Goal: Transaction & Acquisition: Book appointment/travel/reservation

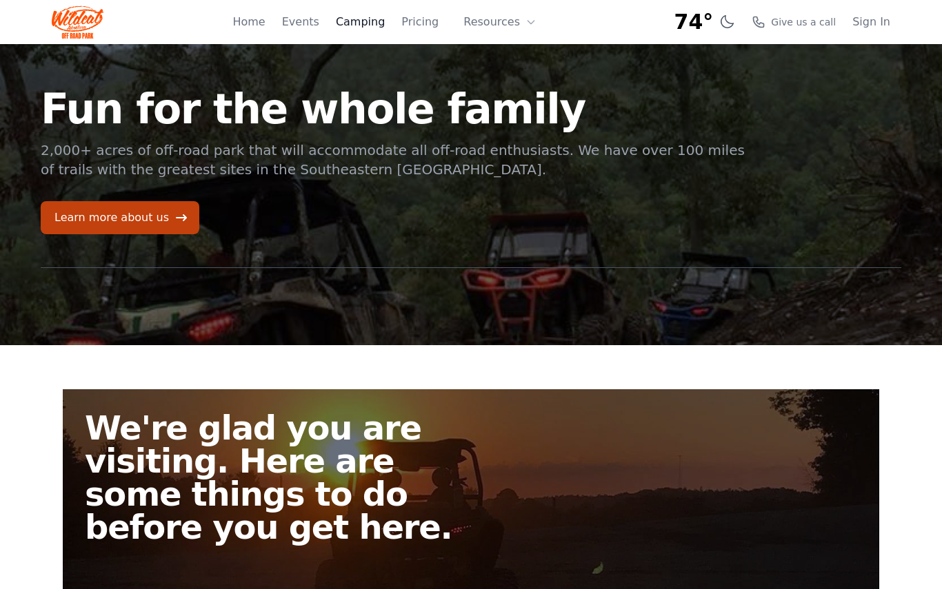
click at [372, 28] on link "Camping" at bounding box center [360, 22] width 49 height 17
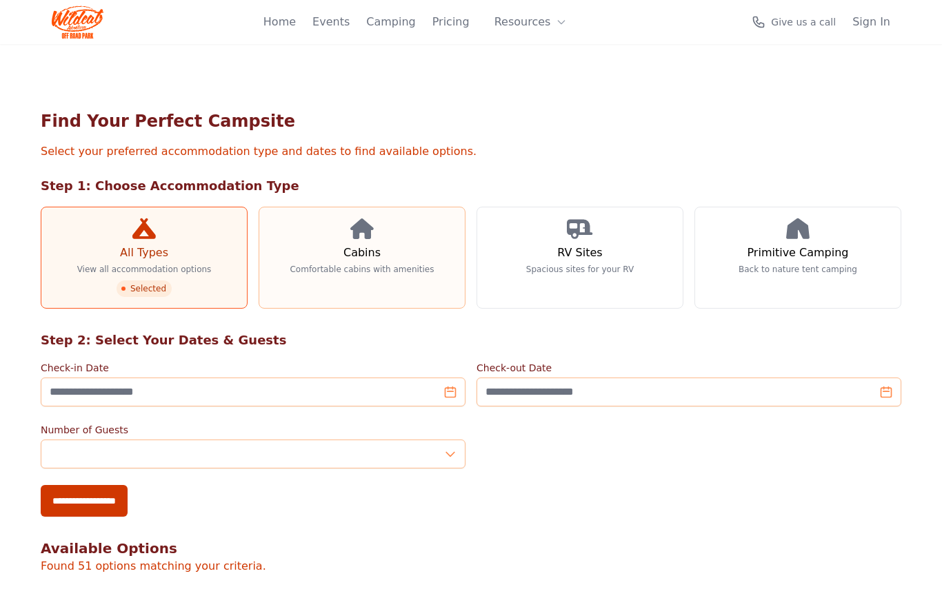
click at [374, 246] on h3 "Cabins" at bounding box center [361, 253] width 37 height 17
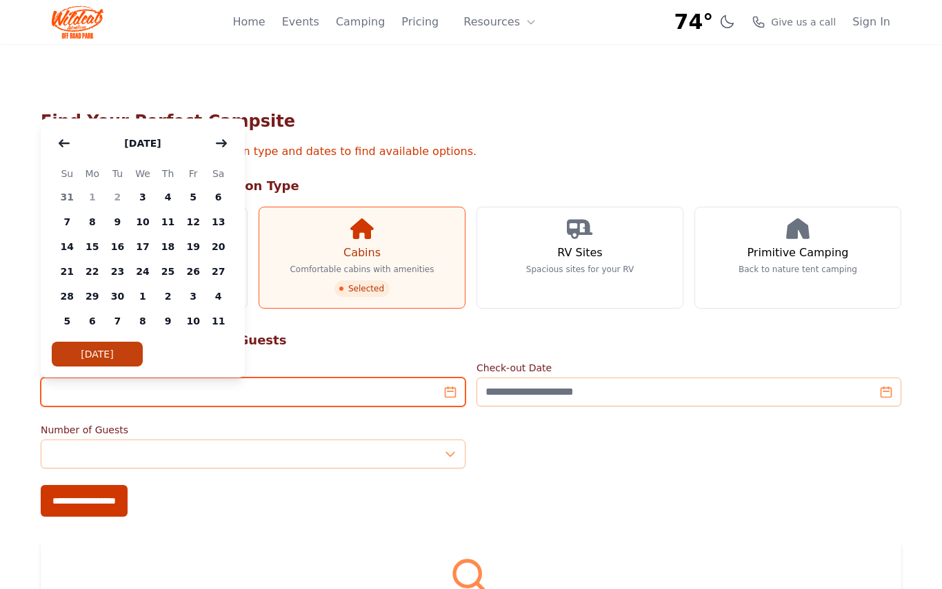
click at [447, 392] on input "Check-in Date" at bounding box center [253, 392] width 425 height 29
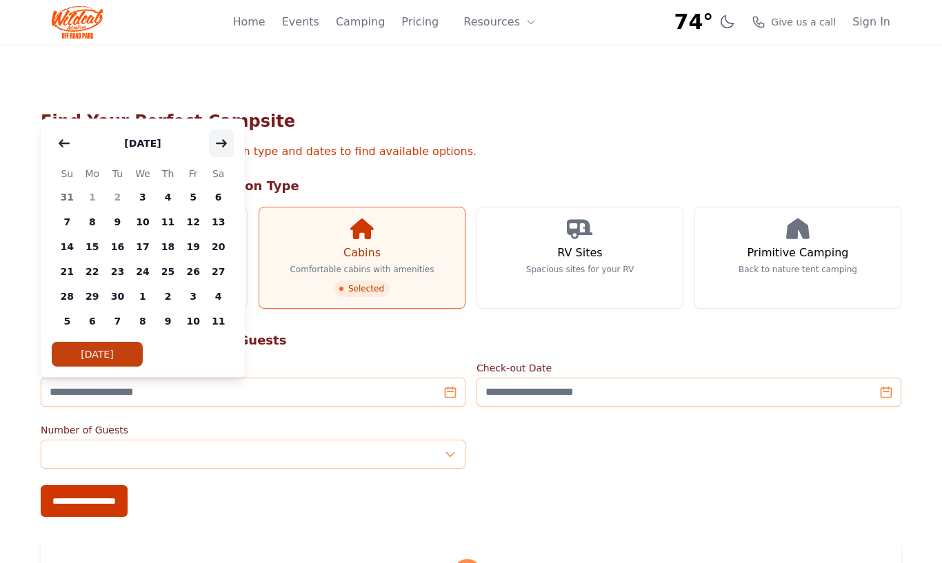
click at [227, 150] on button "button" at bounding box center [221, 144] width 25 height 28
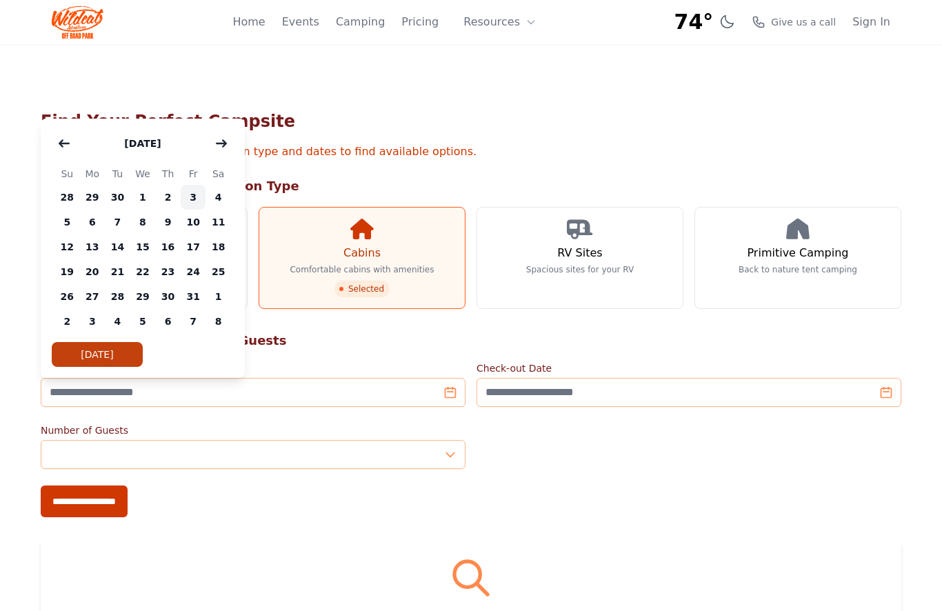
click at [185, 194] on span "3" at bounding box center [194, 197] width 26 height 25
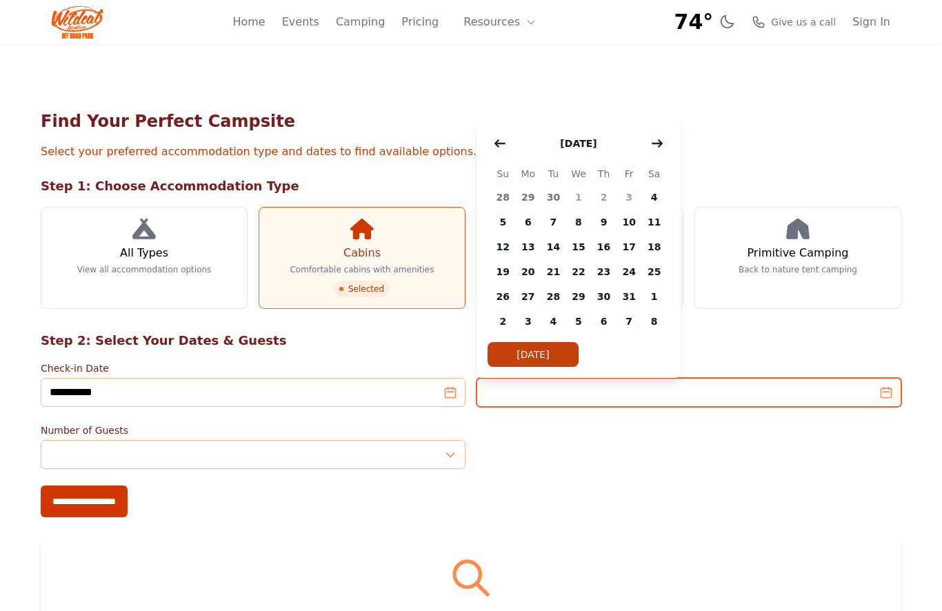
click at [884, 392] on input "Check-out Date" at bounding box center [688, 392] width 425 height 29
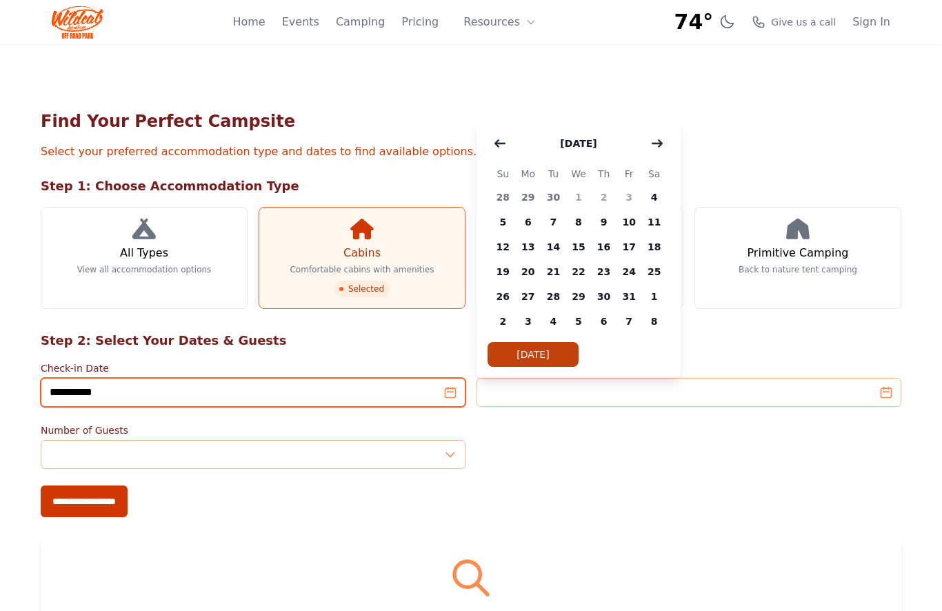
click at [456, 392] on input "**********" at bounding box center [253, 392] width 425 height 29
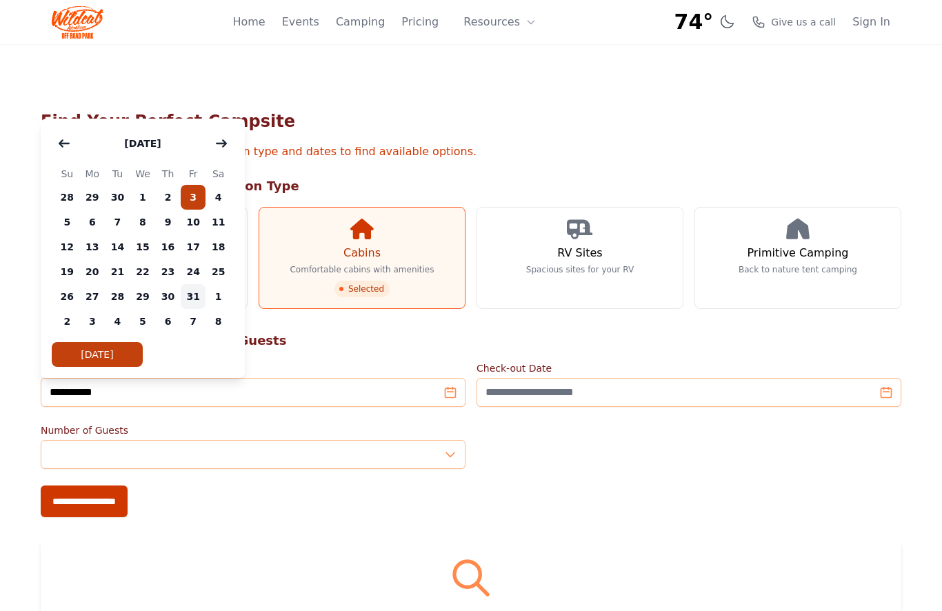
click at [199, 306] on span "31" at bounding box center [194, 296] width 26 height 25
type input "**********"
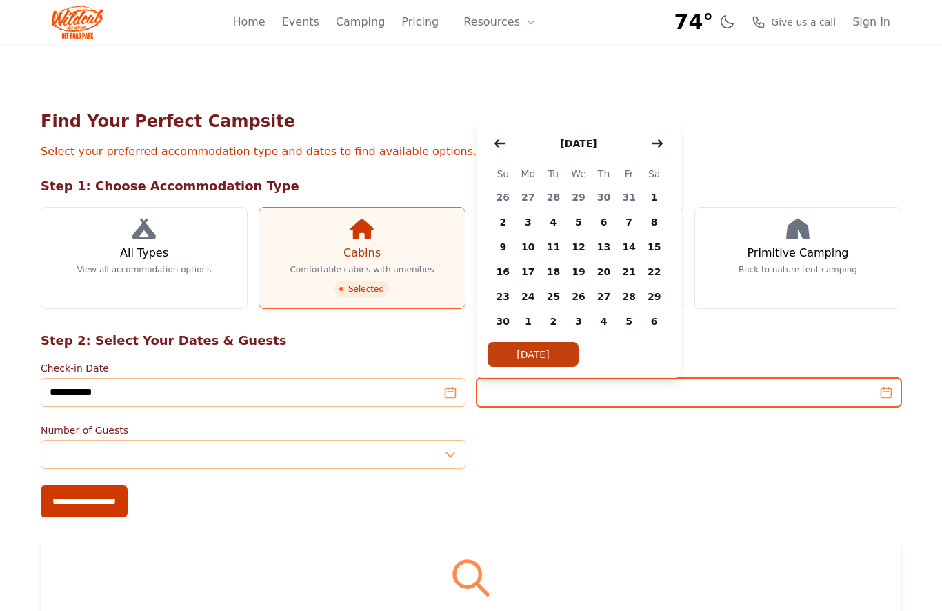
click at [647, 394] on input "Check-out Date" at bounding box center [688, 392] width 425 height 29
click at [505, 222] on span "2" at bounding box center [503, 222] width 26 height 25
type input "**********"
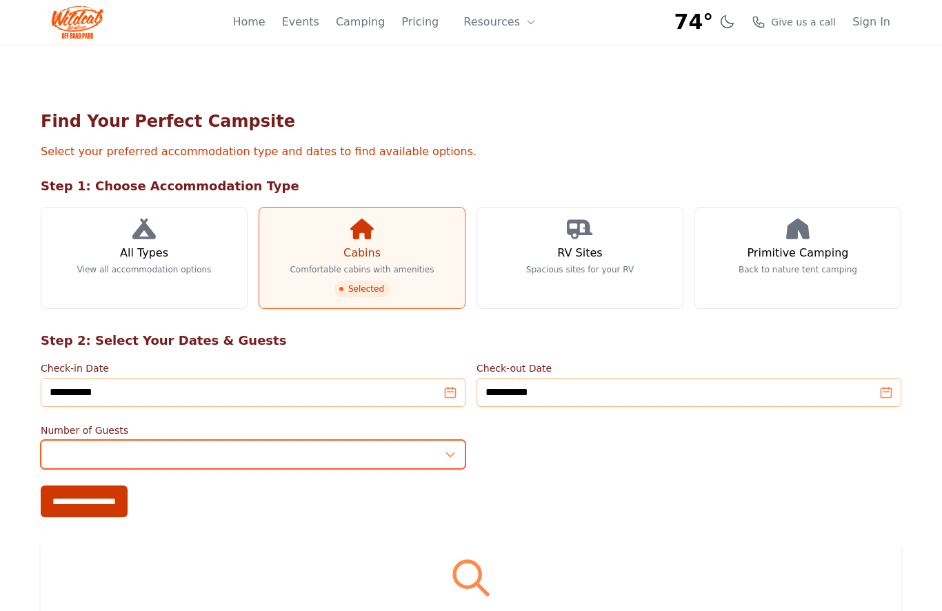
click at [452, 458] on input "*" at bounding box center [253, 454] width 425 height 29
type input "*"
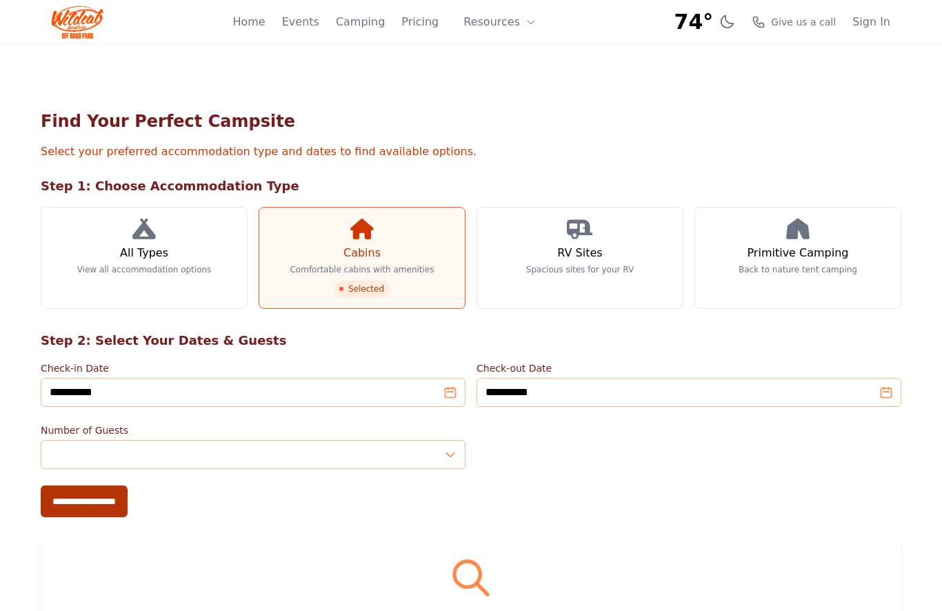
click at [128, 514] on input "**********" at bounding box center [84, 501] width 87 height 32
type input "**********"
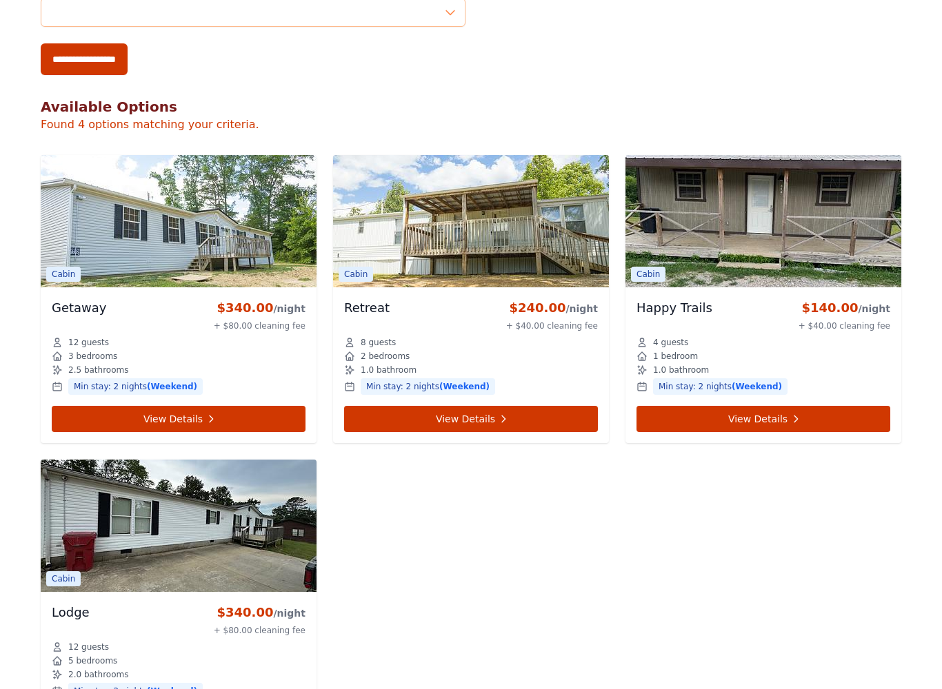
scroll to position [625, 0]
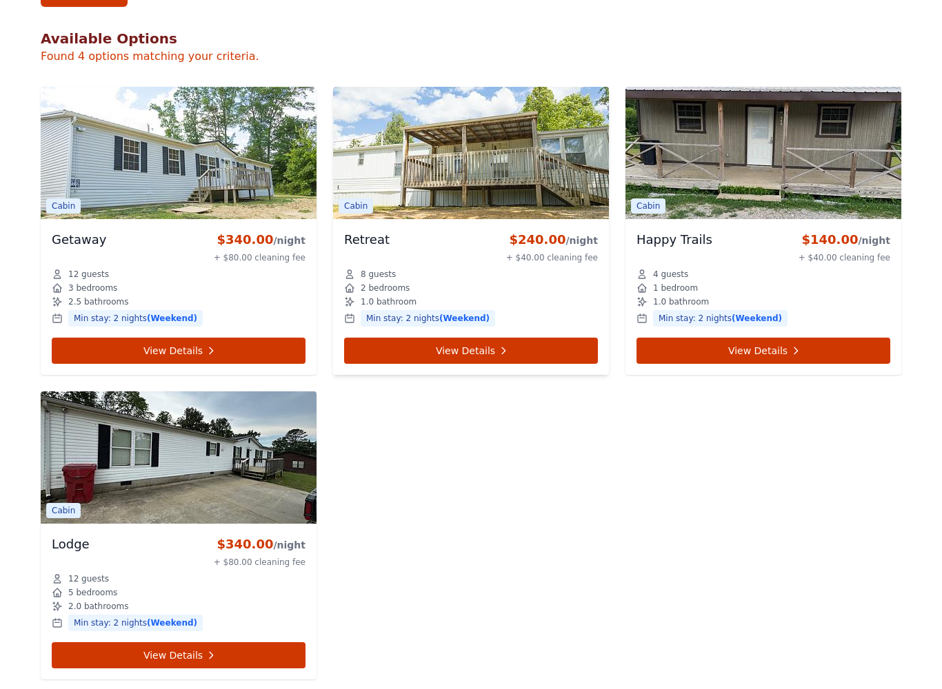
click at [456, 190] on img at bounding box center [471, 153] width 276 height 132
click at [473, 352] on link "View Details" at bounding box center [471, 351] width 254 height 26
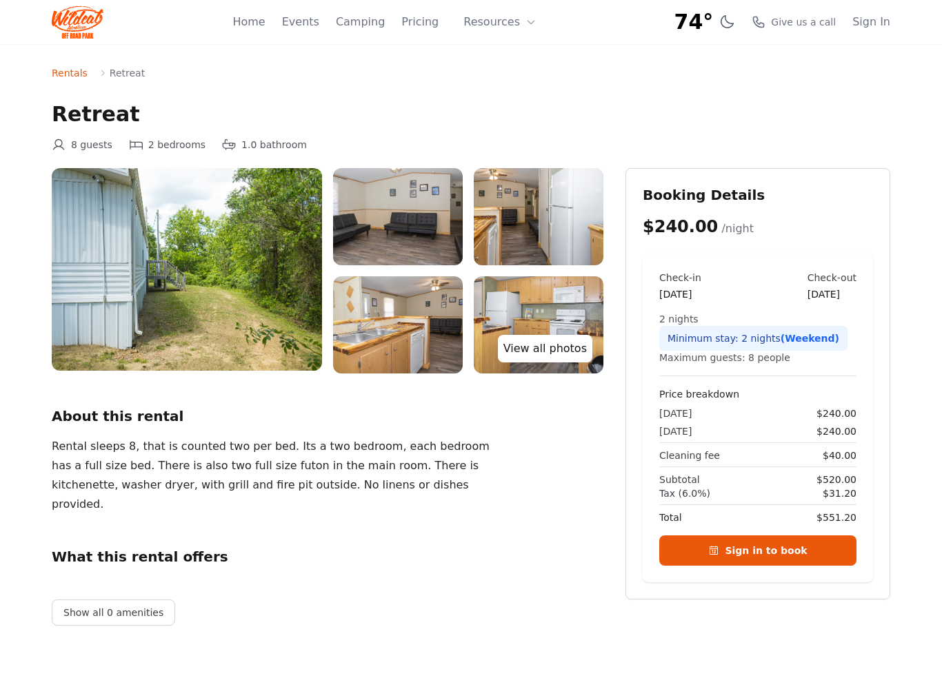
click at [523, 348] on link "View all photos" at bounding box center [545, 349] width 94 height 28
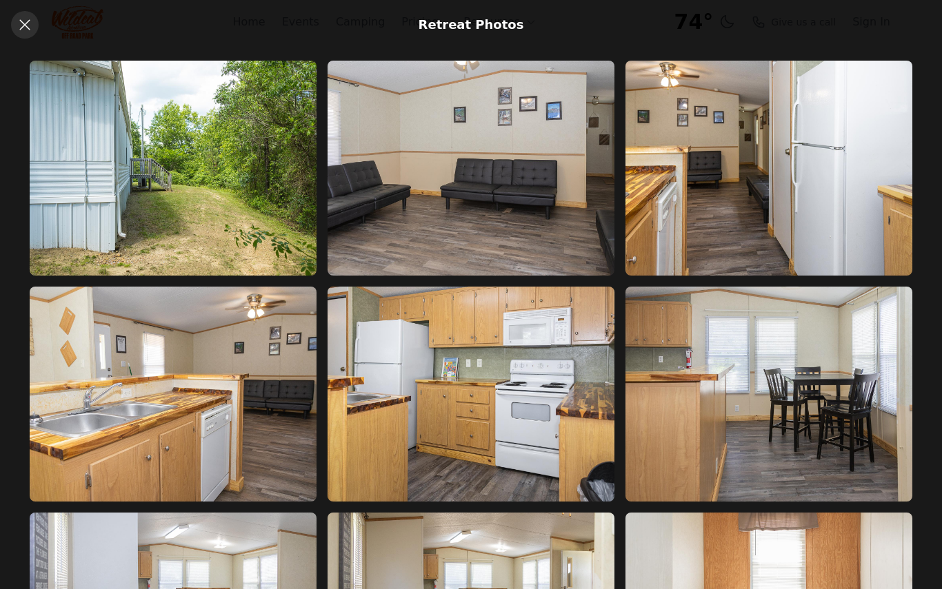
click at [27, 25] on icon at bounding box center [25, 25] width 17 height 17
click at [30, 32] on icon at bounding box center [25, 25] width 17 height 17
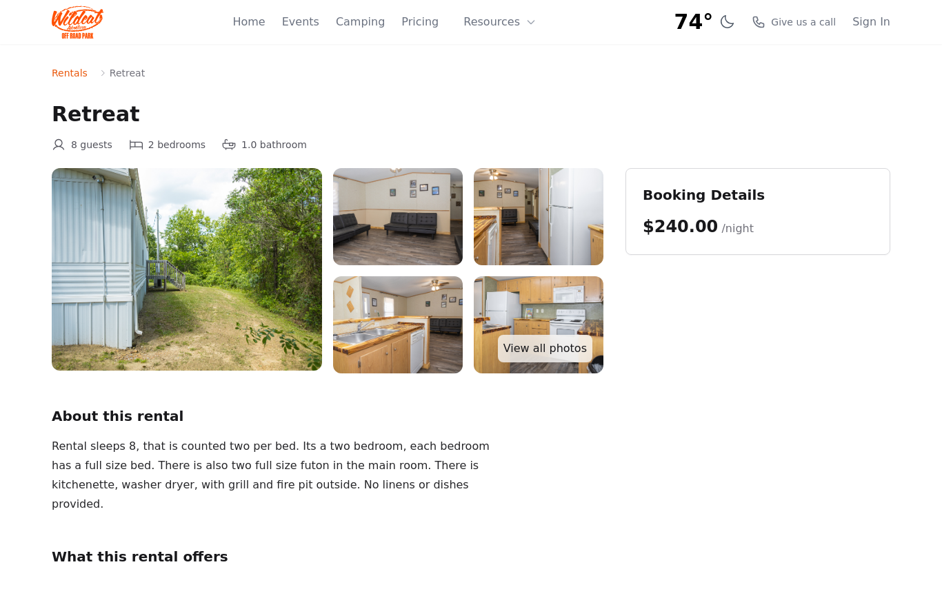
click at [658, 226] on span "$240.00" at bounding box center [680, 226] width 75 height 19
click at [664, 193] on h2 "Booking Details" at bounding box center [758, 194] width 230 height 19
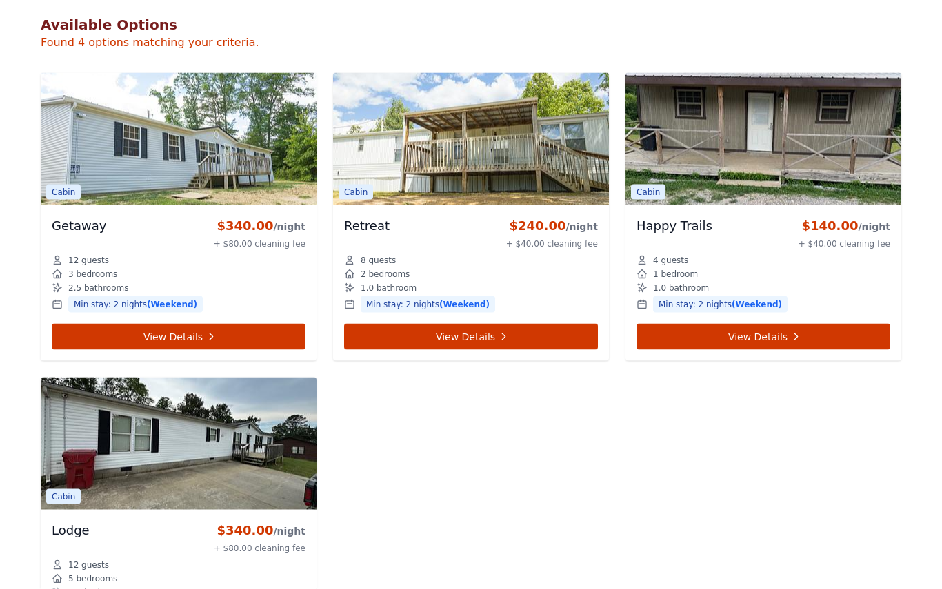
scroll to position [615, 0]
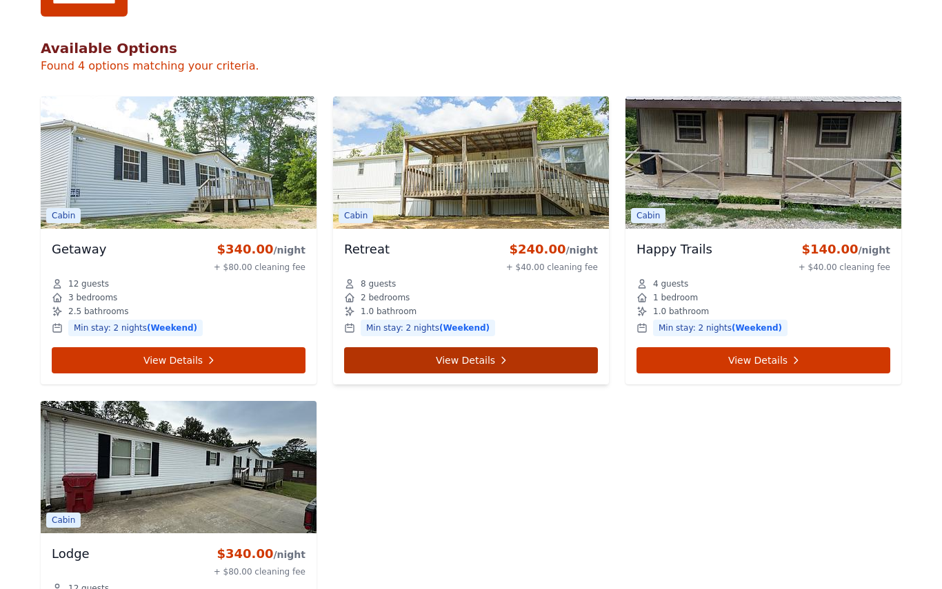
click at [416, 363] on link "View Details" at bounding box center [471, 360] width 254 height 26
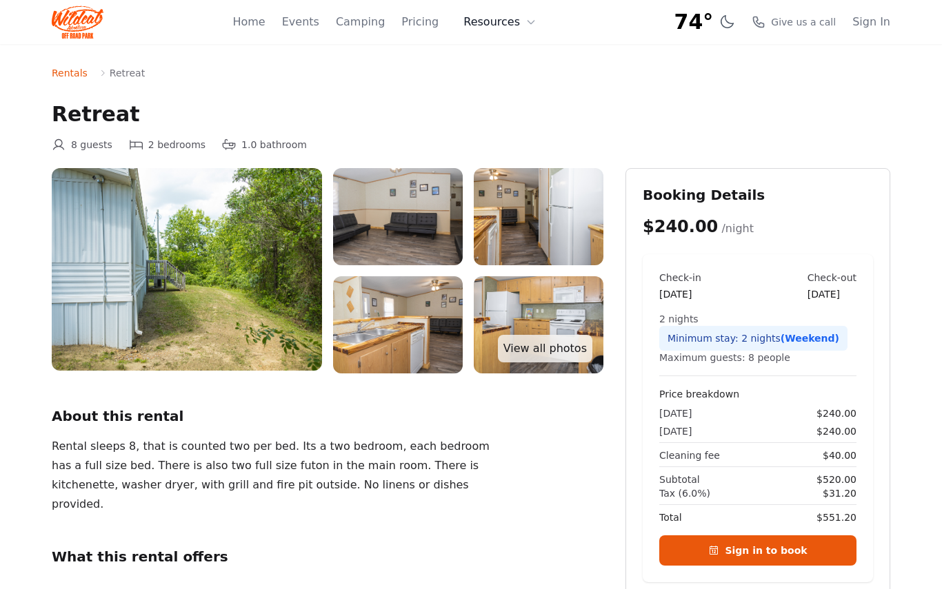
click at [525, 28] on button "Resources" at bounding box center [500, 22] width 90 height 28
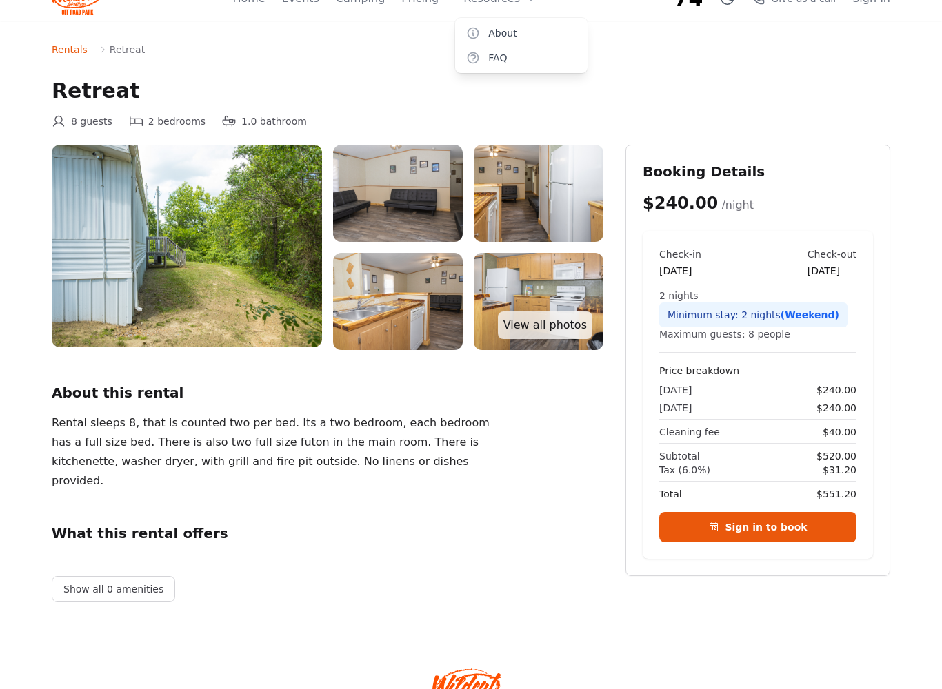
scroll to position [88, 0]
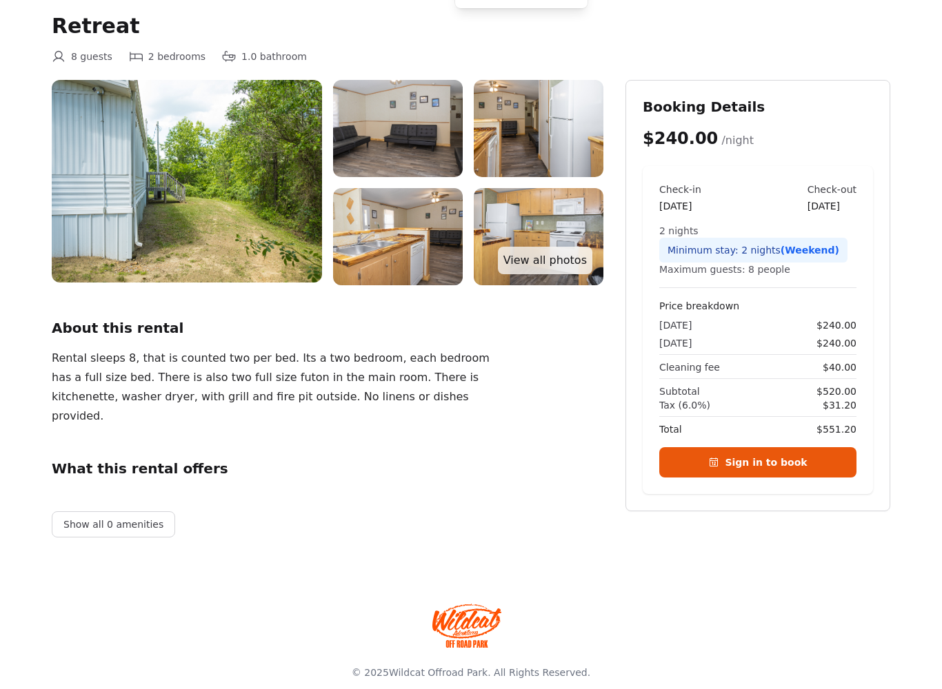
click at [556, 392] on div "About this rental Rental sleeps 8, that is counted two per bed. Its a two bedro…" at bounding box center [328, 372] width 552 height 108
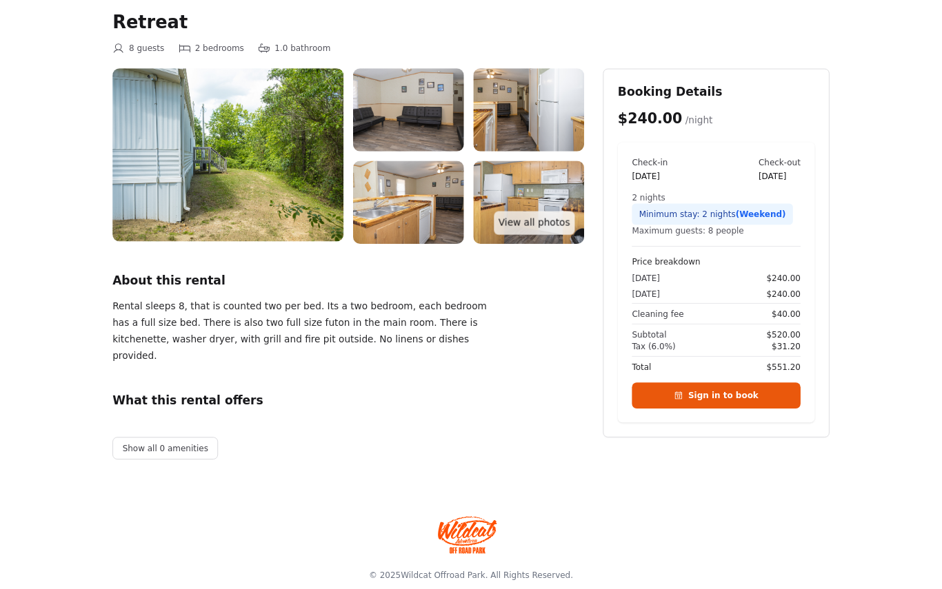
scroll to position [188, 0]
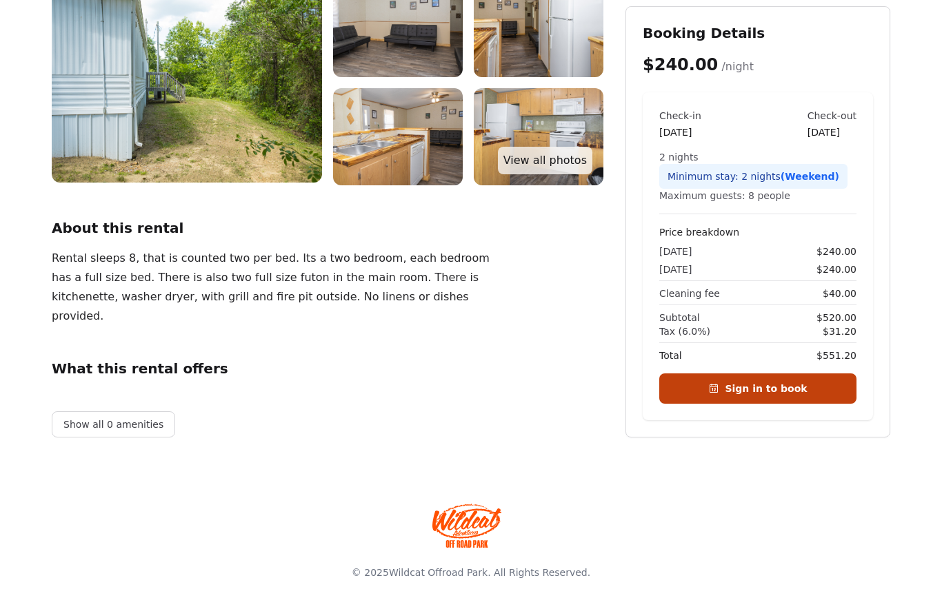
click at [725, 381] on link "Sign in to book" at bounding box center [757, 389] width 197 height 30
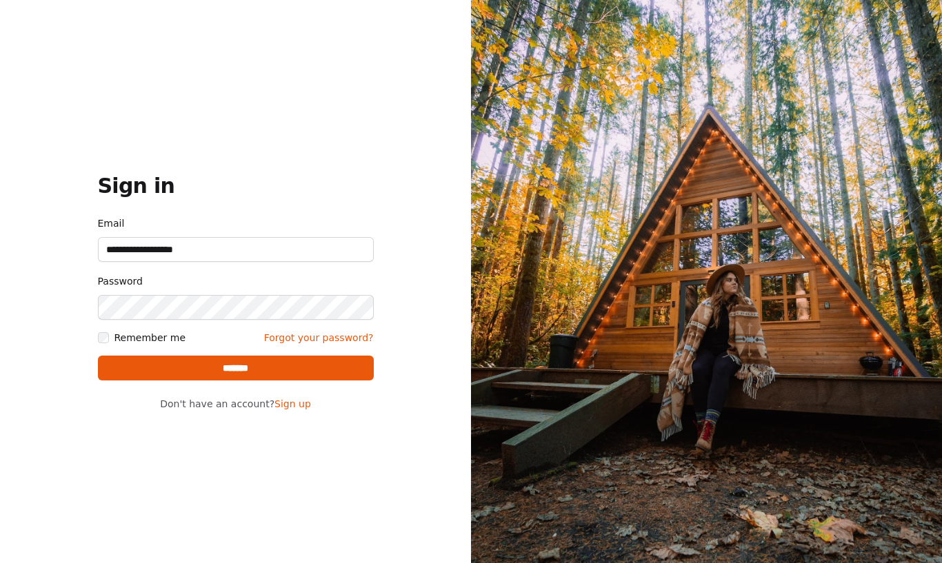
type input "**********"
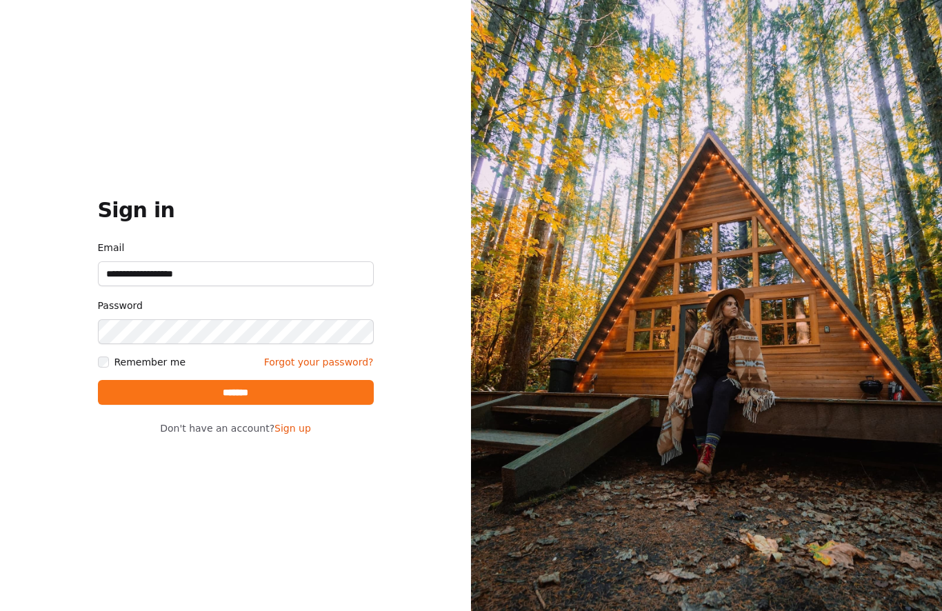
click at [223, 391] on input "*******" at bounding box center [236, 392] width 276 height 25
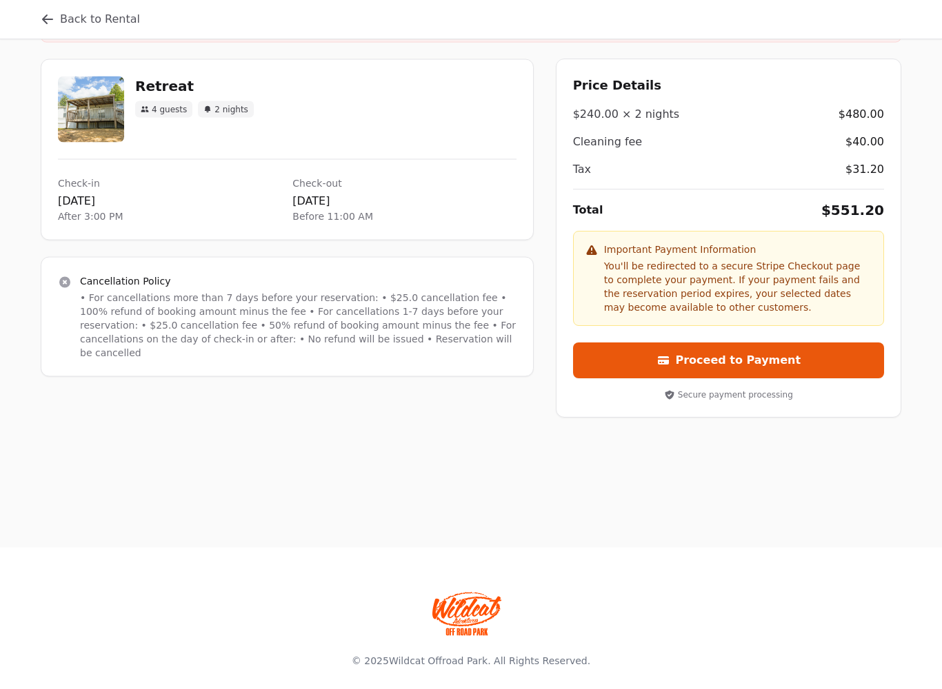
scroll to position [186, 0]
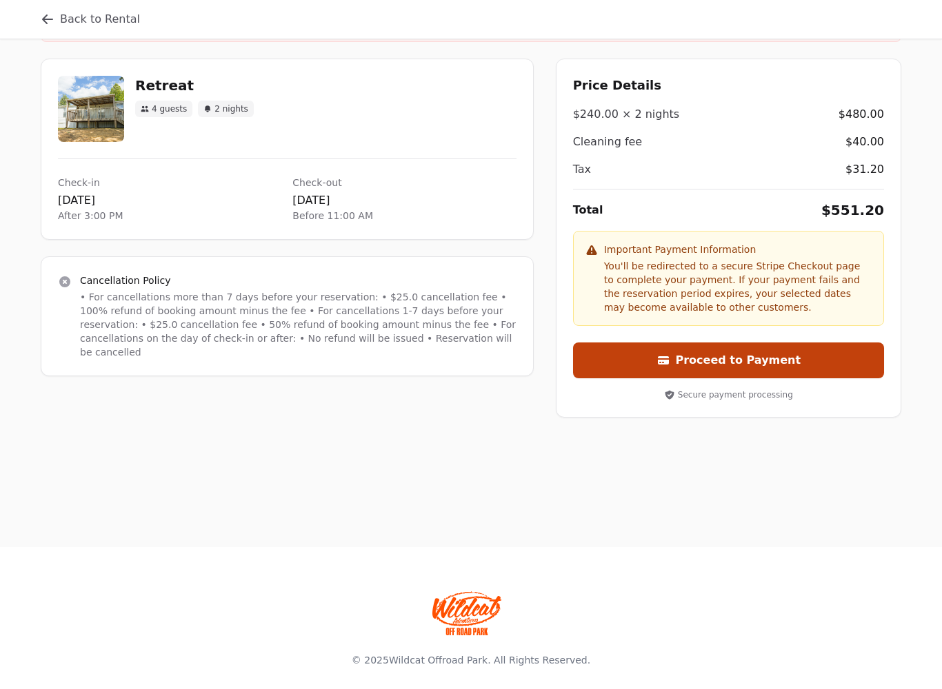
click at [688, 355] on button "Proceed to Payment" at bounding box center [728, 361] width 311 height 36
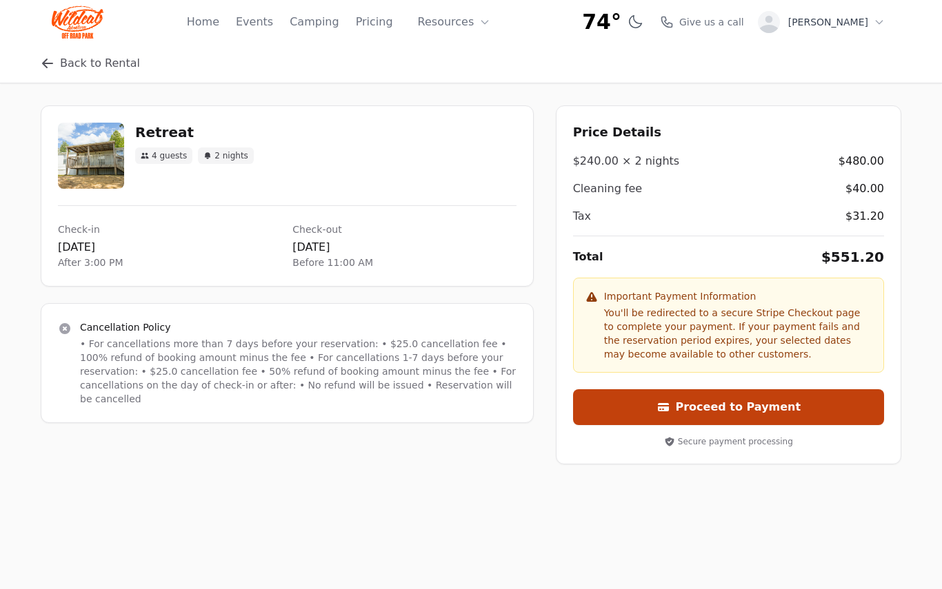
click at [724, 418] on button "Proceed to Payment" at bounding box center [728, 408] width 311 height 36
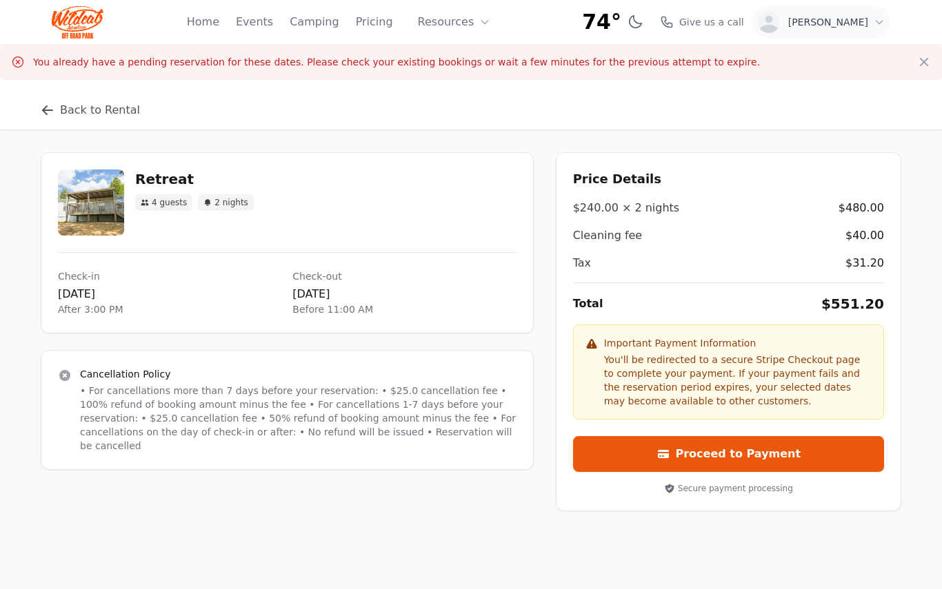
click at [842, 31] on div "Jay Wenger" at bounding box center [821, 22] width 127 height 22
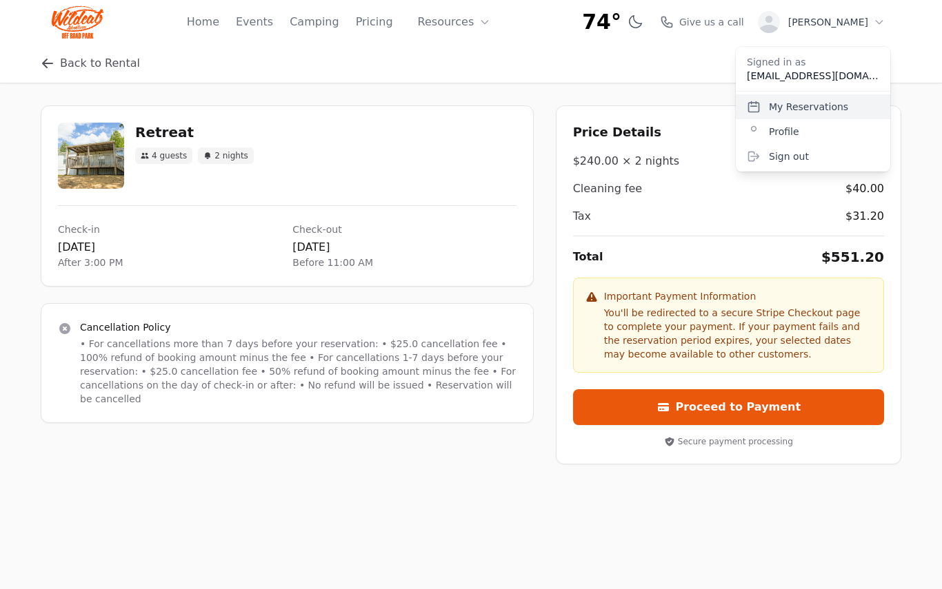
click at [816, 105] on link "My Reservations" at bounding box center [813, 106] width 154 height 25
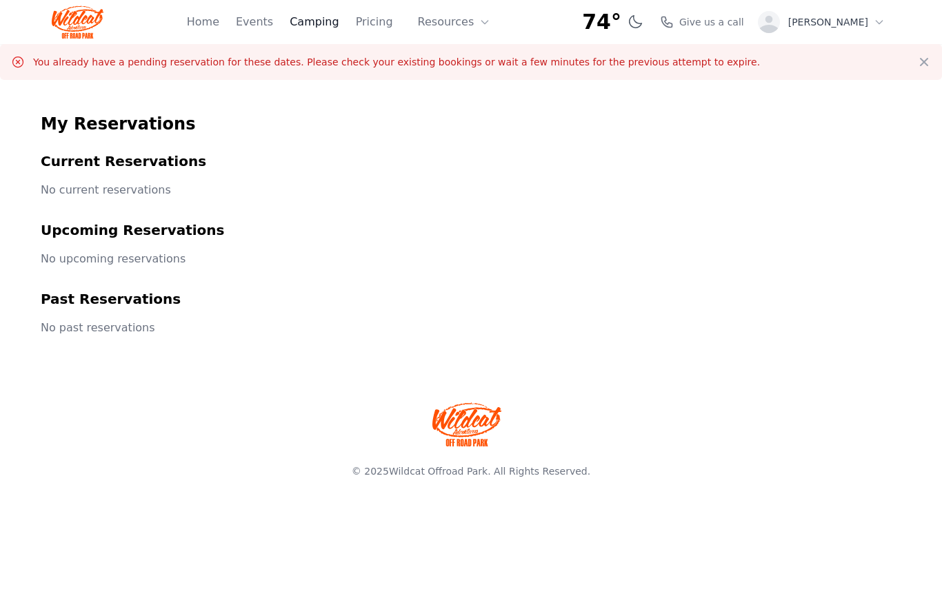
click at [334, 29] on link "Camping" at bounding box center [314, 22] width 49 height 17
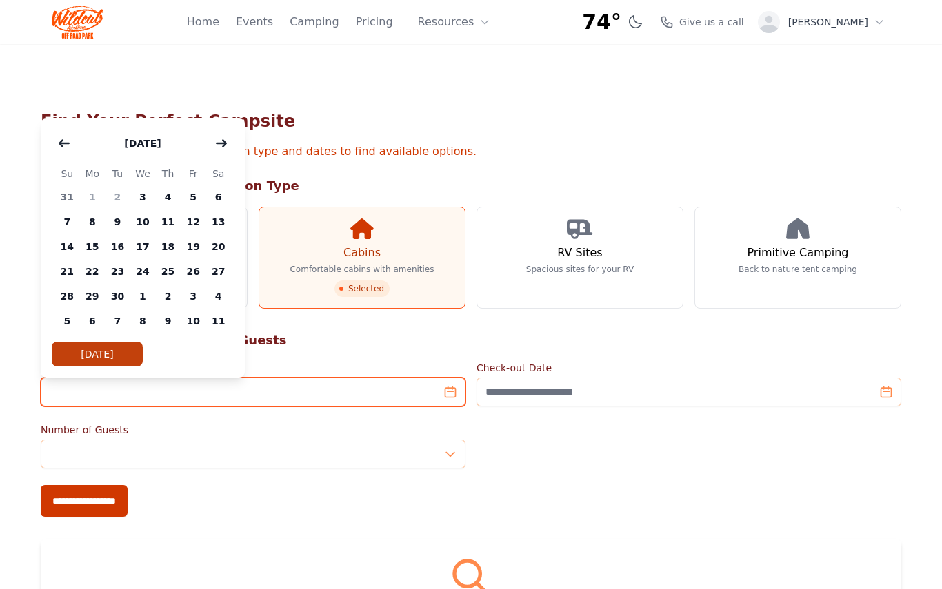
click at [450, 396] on input "Check-in Date" at bounding box center [253, 392] width 425 height 29
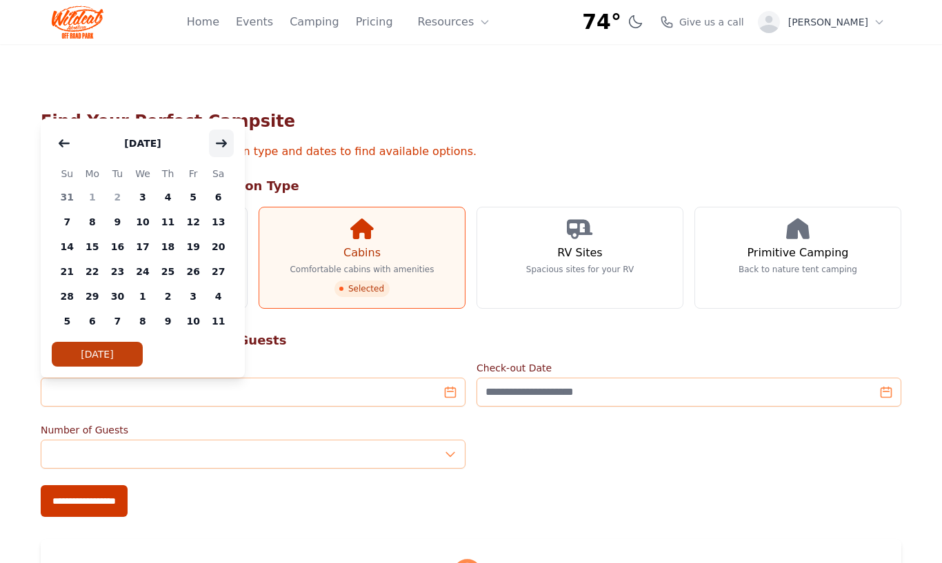
click at [227, 150] on button "button" at bounding box center [221, 144] width 25 height 28
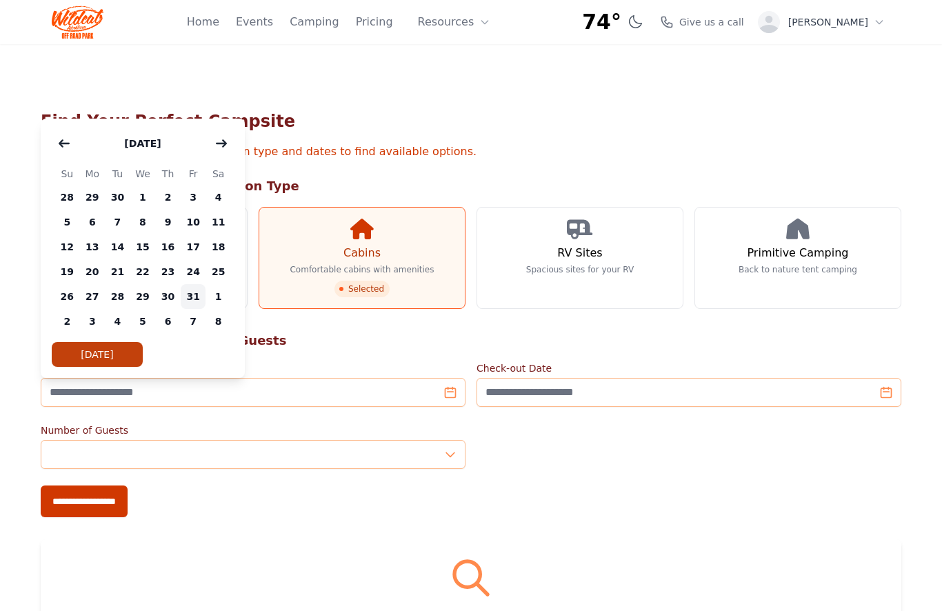
click at [189, 295] on span "31" at bounding box center [194, 296] width 26 height 25
type input "**********"
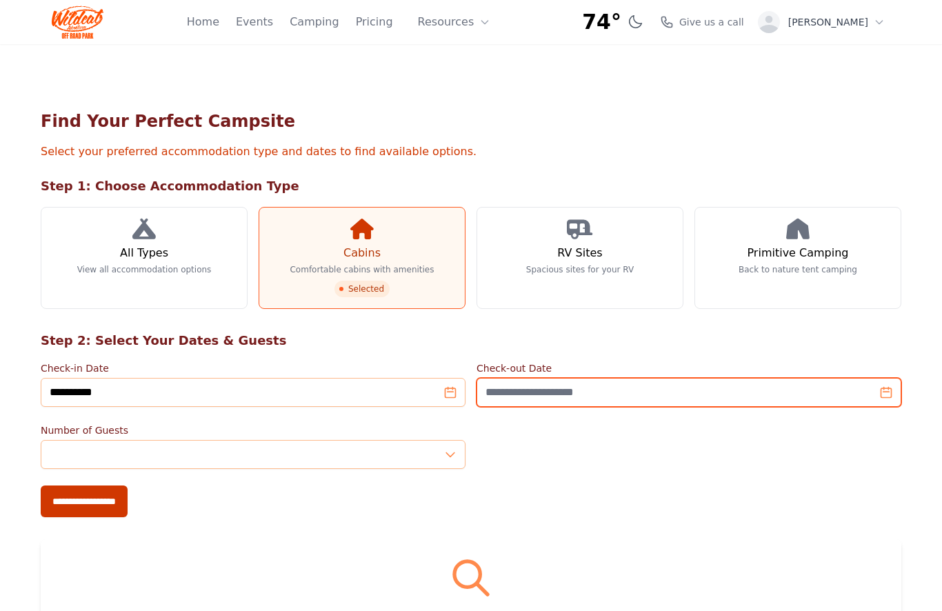
click at [539, 394] on input "Check-out Date" at bounding box center [688, 392] width 425 height 29
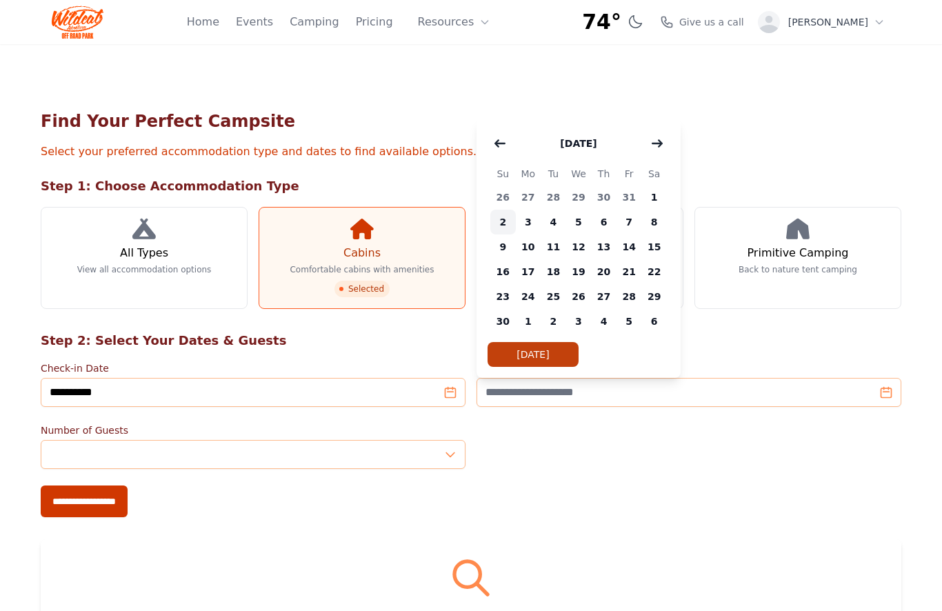
click at [506, 227] on span "2" at bounding box center [503, 222] width 26 height 25
type input "**********"
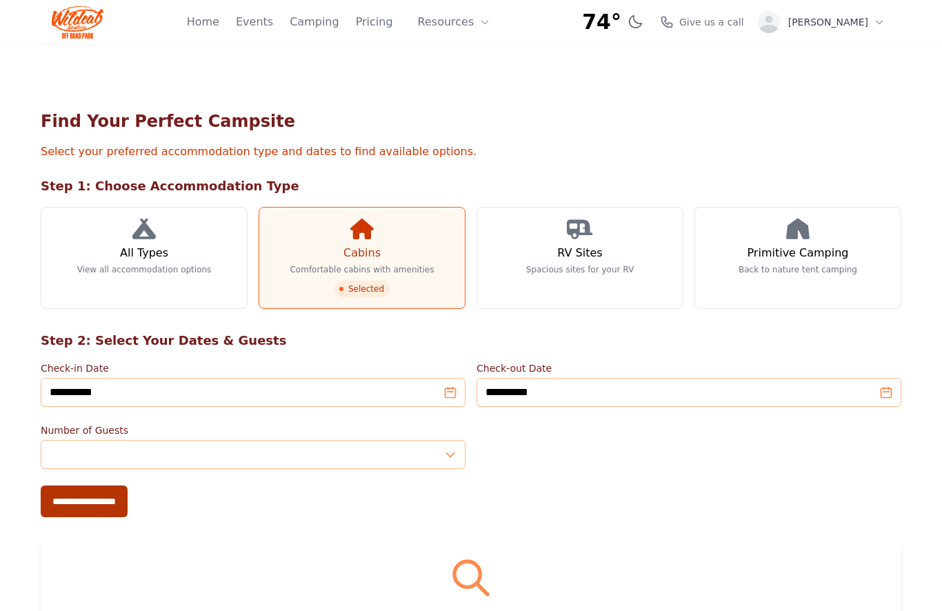
click at [108, 514] on input "**********" at bounding box center [84, 501] width 87 height 32
type input "**********"
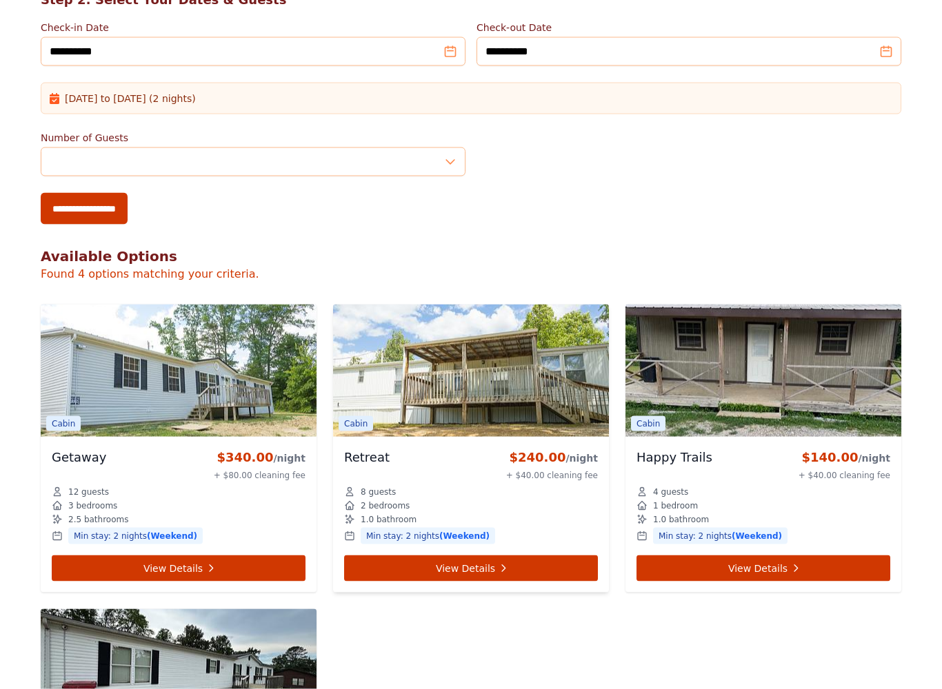
scroll to position [407, 0]
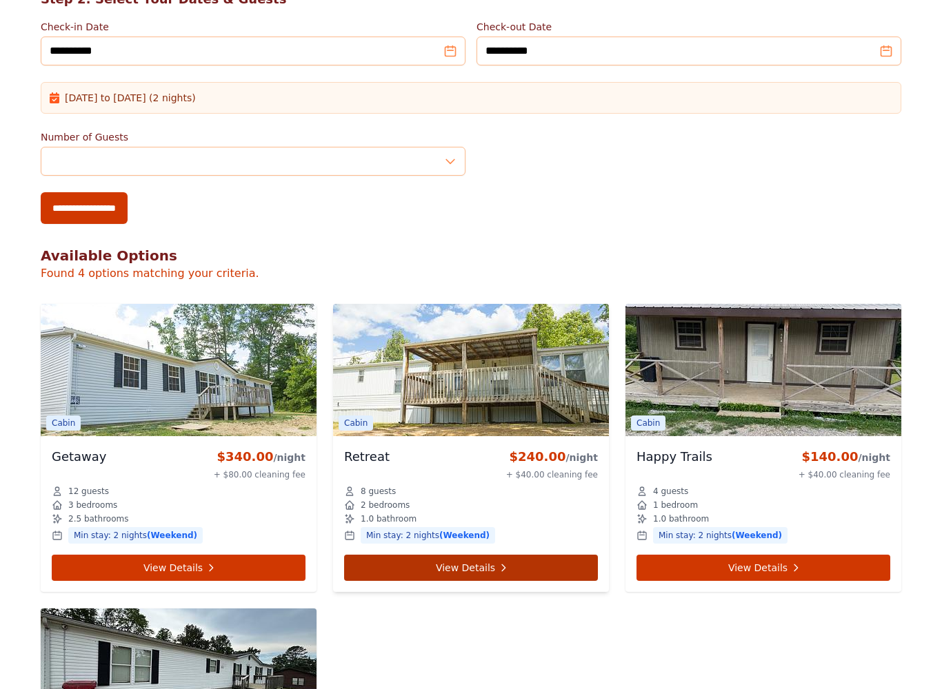
click at [467, 564] on link "View Details" at bounding box center [471, 568] width 254 height 26
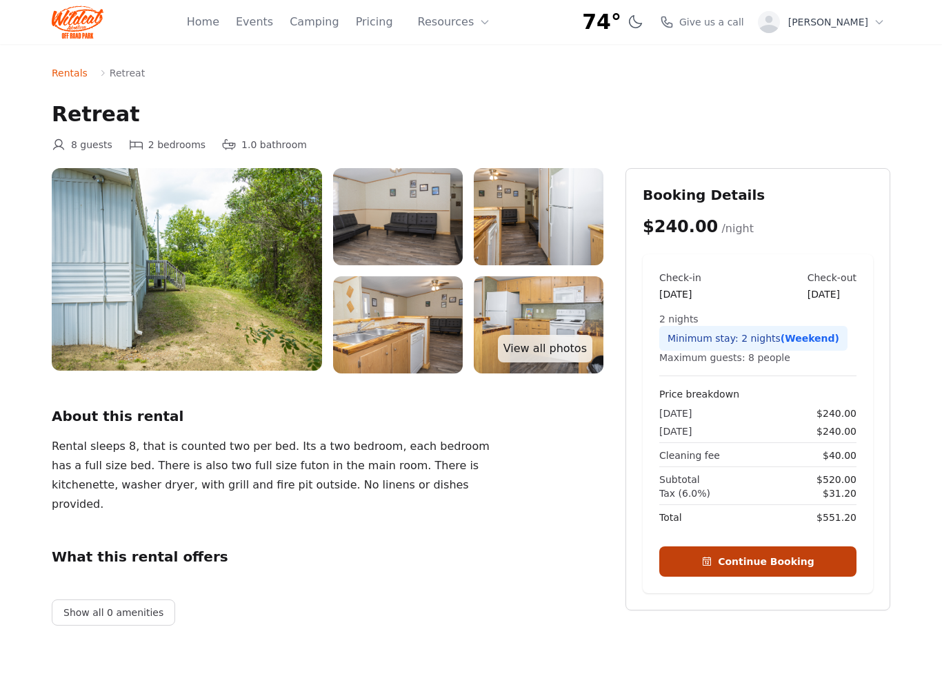
click at [726, 571] on button "Continue Booking" at bounding box center [757, 562] width 197 height 30
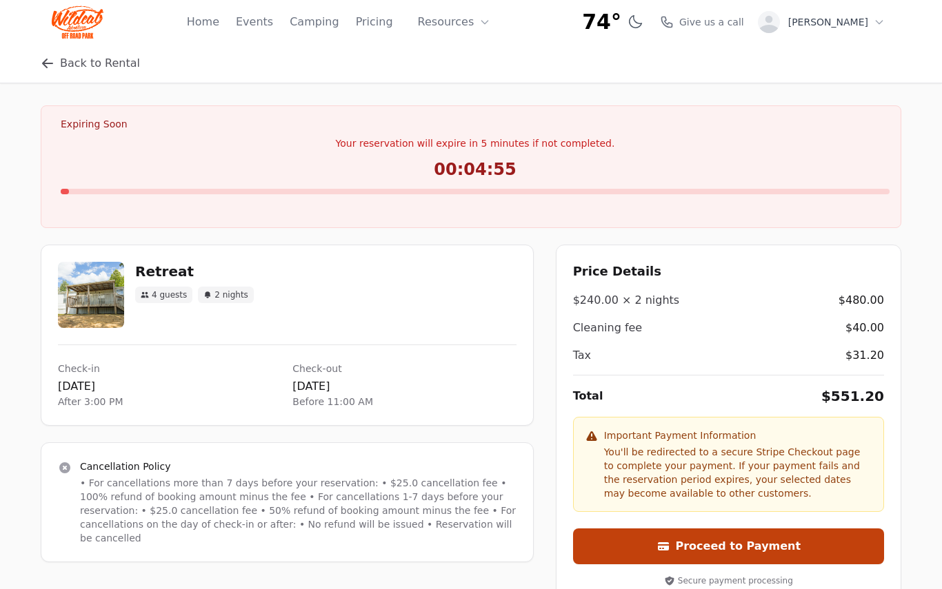
click at [702, 550] on button "Proceed to Payment" at bounding box center [728, 547] width 311 height 36
click at [632, 557] on button "Proceed to Payment" at bounding box center [728, 547] width 311 height 36
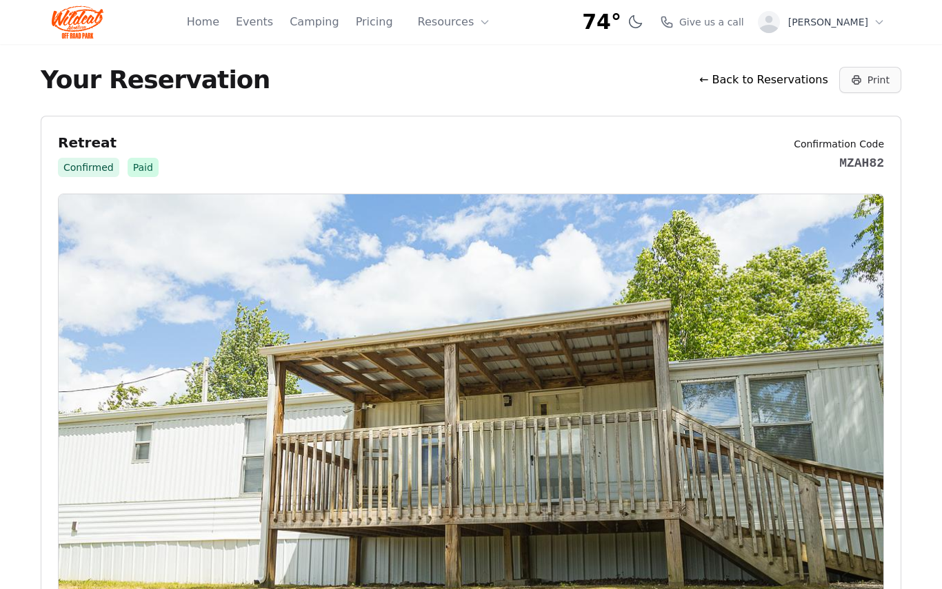
click at [856, 85] on button "Print" at bounding box center [870, 80] width 62 height 26
click at [854, 84] on icon at bounding box center [856, 79] width 11 height 11
click at [863, 85] on button "Print" at bounding box center [870, 80] width 62 height 26
click at [485, 22] on button "Resources" at bounding box center [454, 22] width 90 height 28
click at [480, 63] on link "About" at bounding box center [475, 56] width 132 height 25
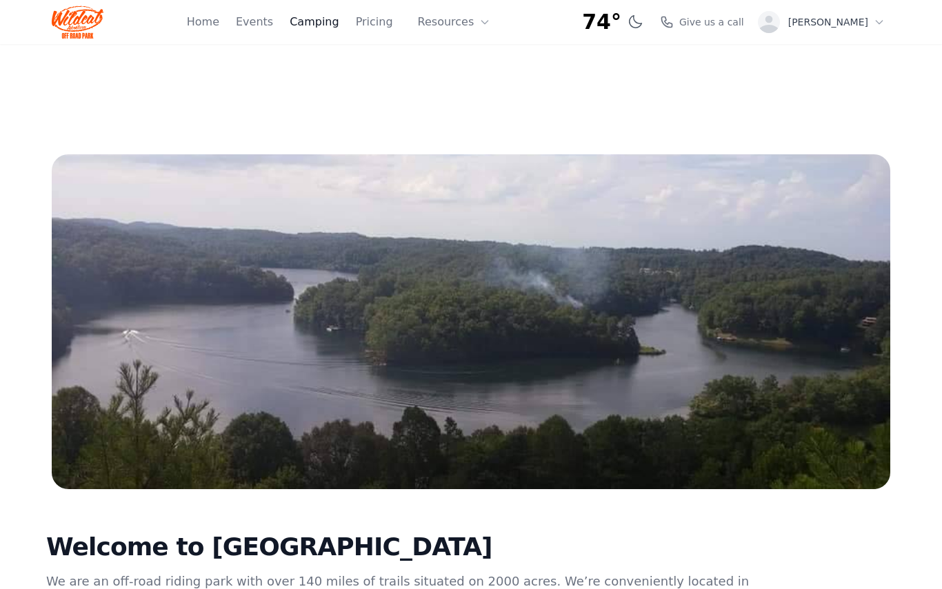
click at [338, 25] on link "Camping" at bounding box center [314, 22] width 49 height 17
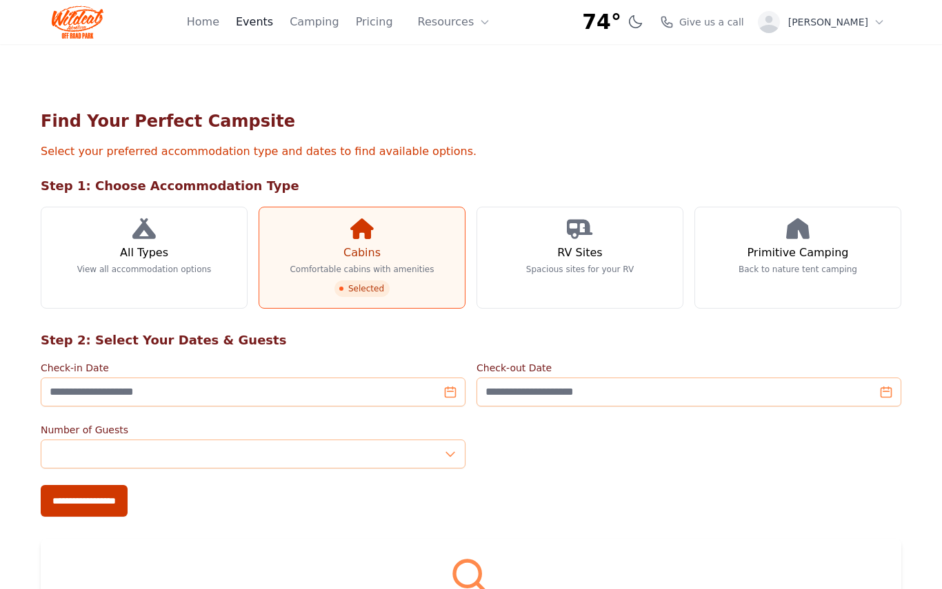
click at [273, 16] on link "Events" at bounding box center [254, 22] width 37 height 17
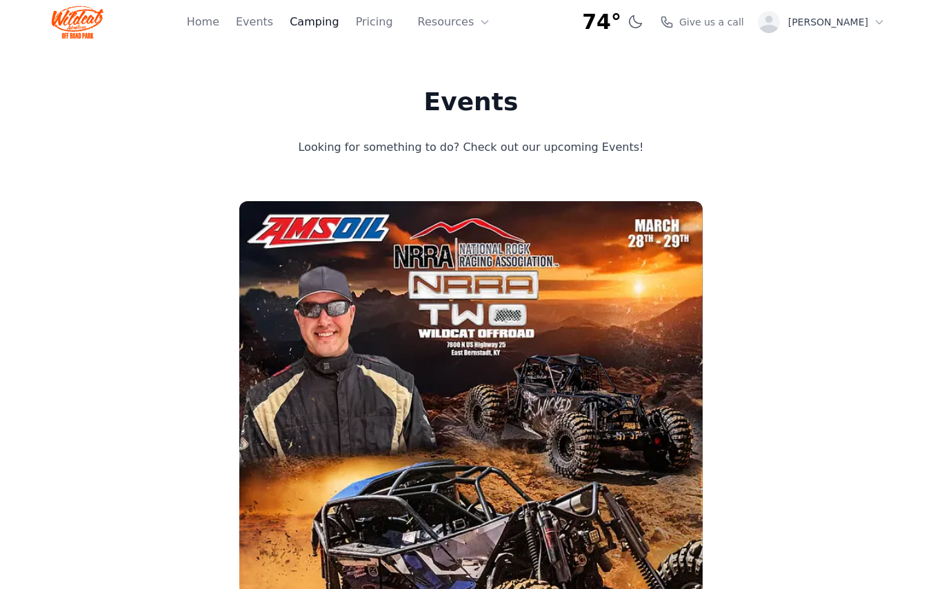
click at [328, 24] on link "Camping" at bounding box center [314, 22] width 49 height 17
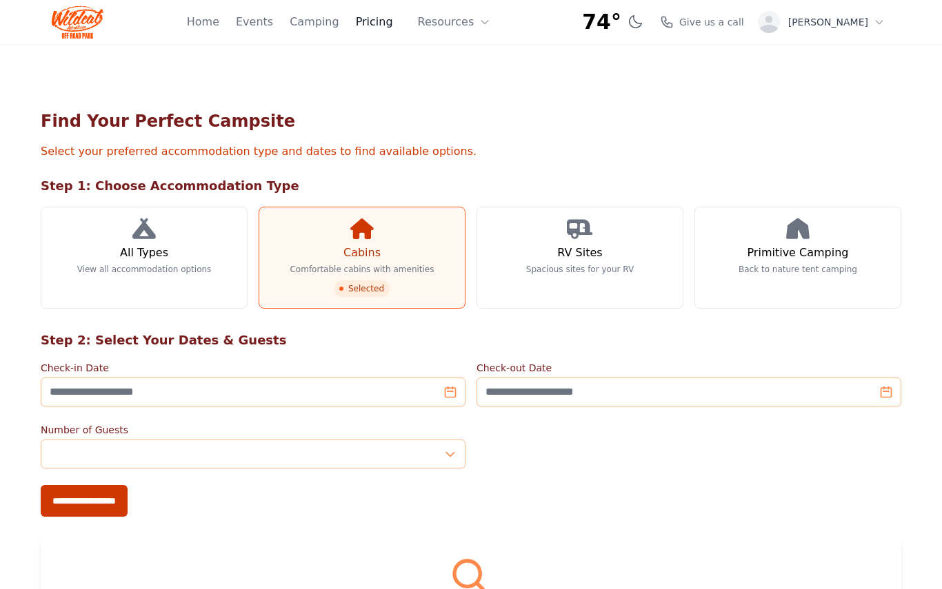
click at [385, 26] on link "Pricing" at bounding box center [374, 22] width 37 height 17
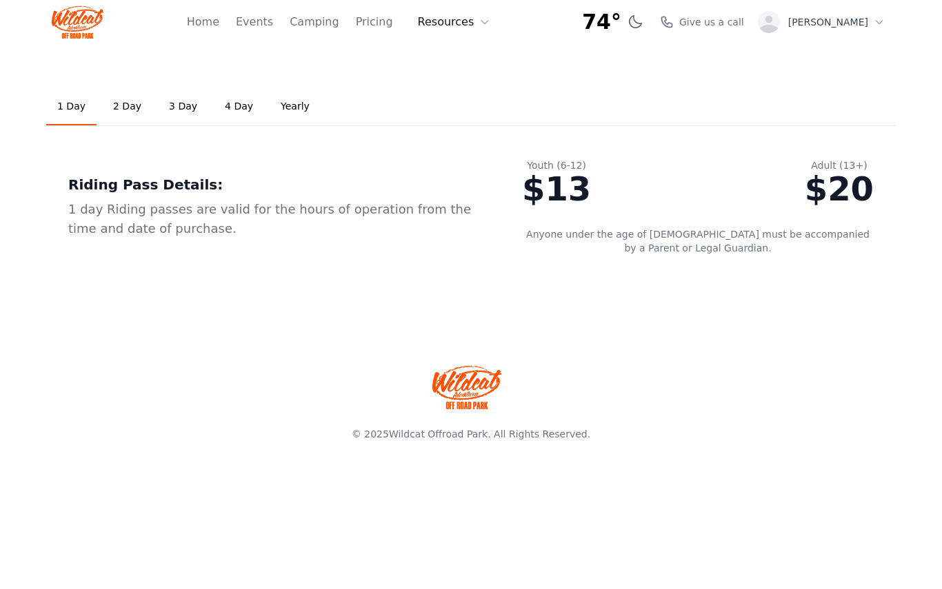
click at [448, 21] on button "Resources" at bounding box center [454, 22] width 90 height 28
click at [471, 81] on link "FAQ" at bounding box center [475, 81] width 132 height 25
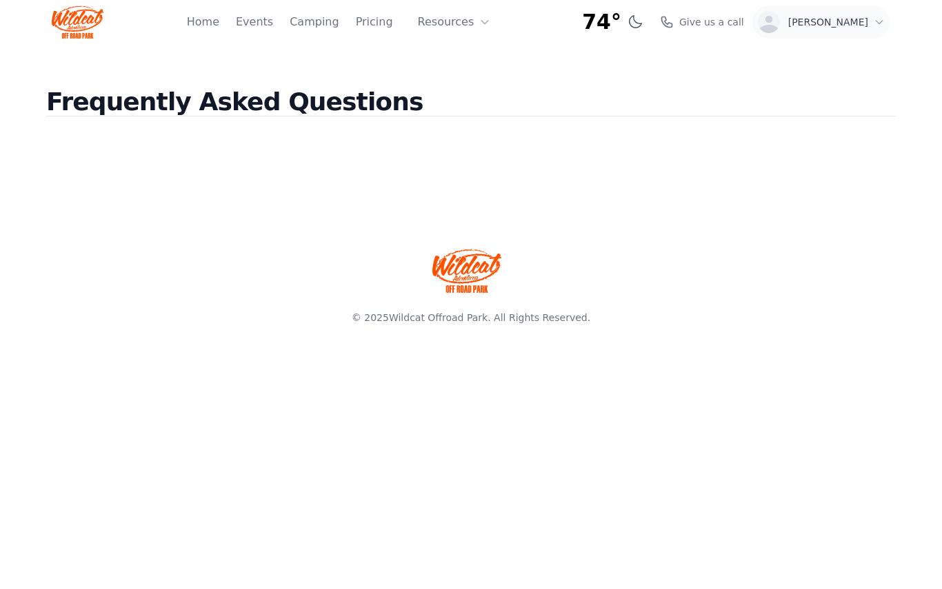
click at [831, 26] on span "[PERSON_NAME]" at bounding box center [828, 22] width 80 height 14
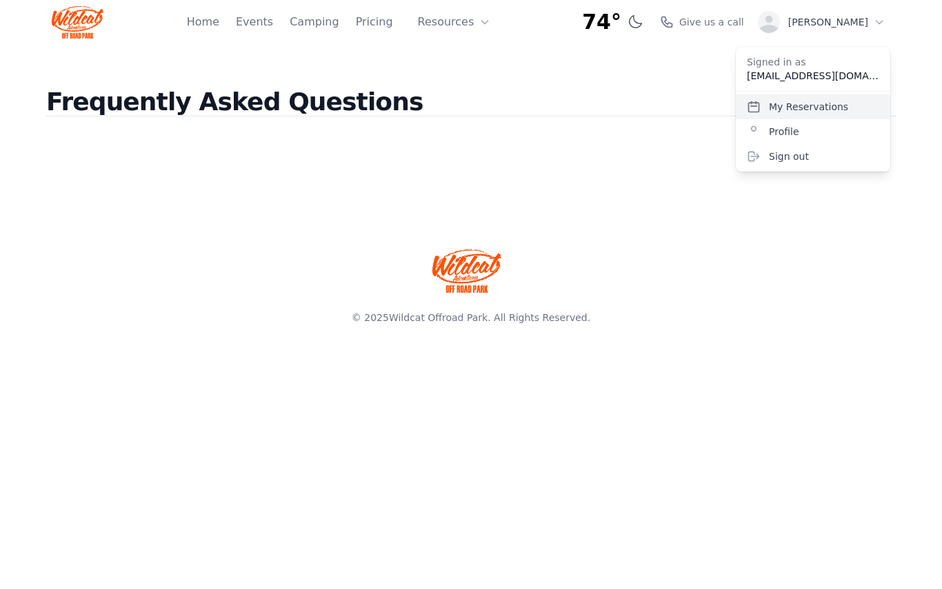
click at [805, 116] on link "My Reservations" at bounding box center [813, 106] width 154 height 25
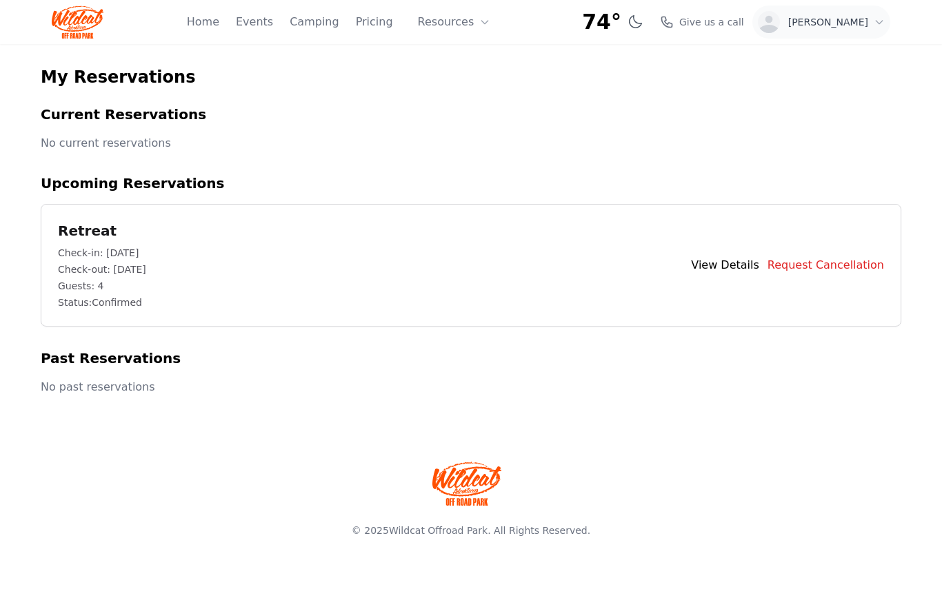
click at [861, 34] on button "Open user menu Jay Wenger" at bounding box center [821, 22] width 138 height 33
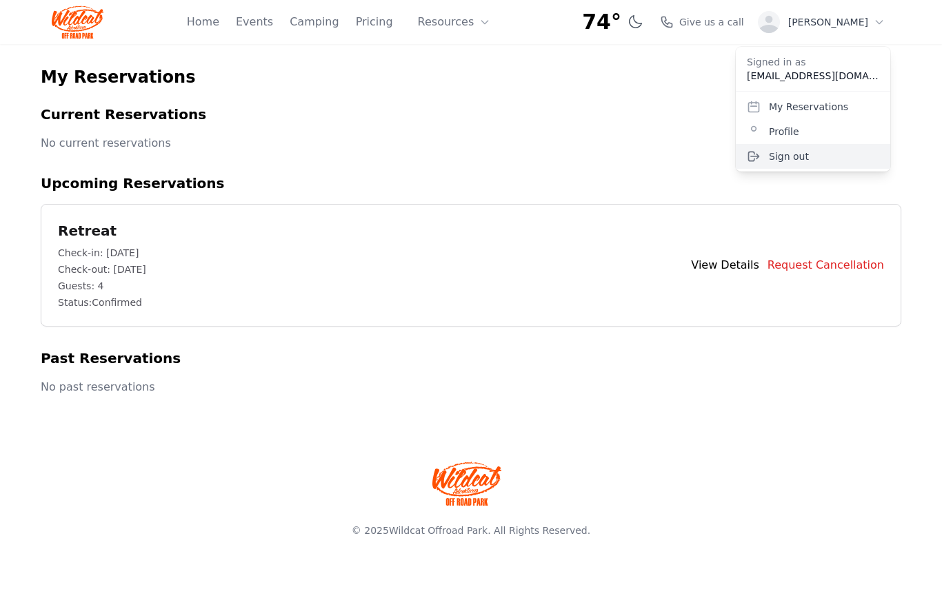
click at [800, 158] on button "Sign out" at bounding box center [813, 156] width 154 height 25
